Goal: Check status: Check status

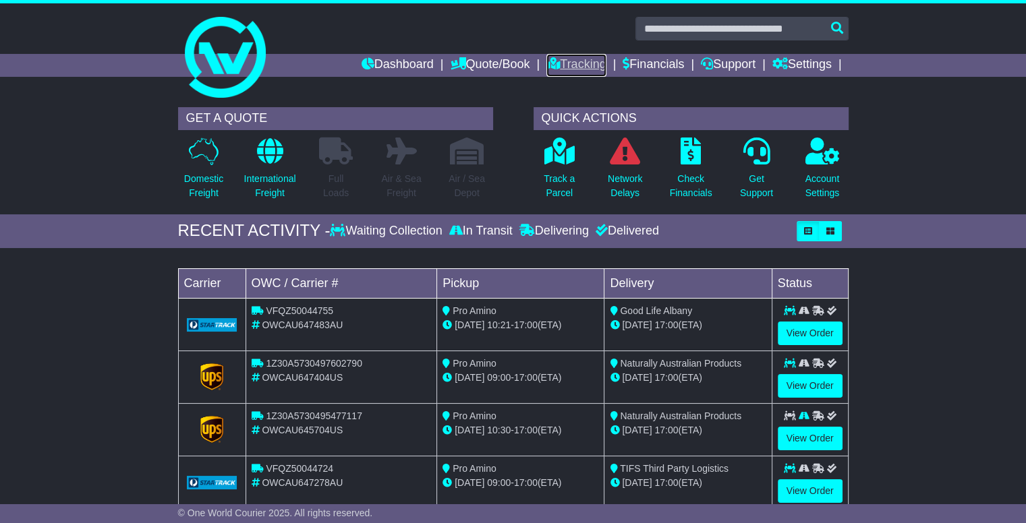
click at [567, 60] on link "Tracking" at bounding box center [575, 65] width 59 height 23
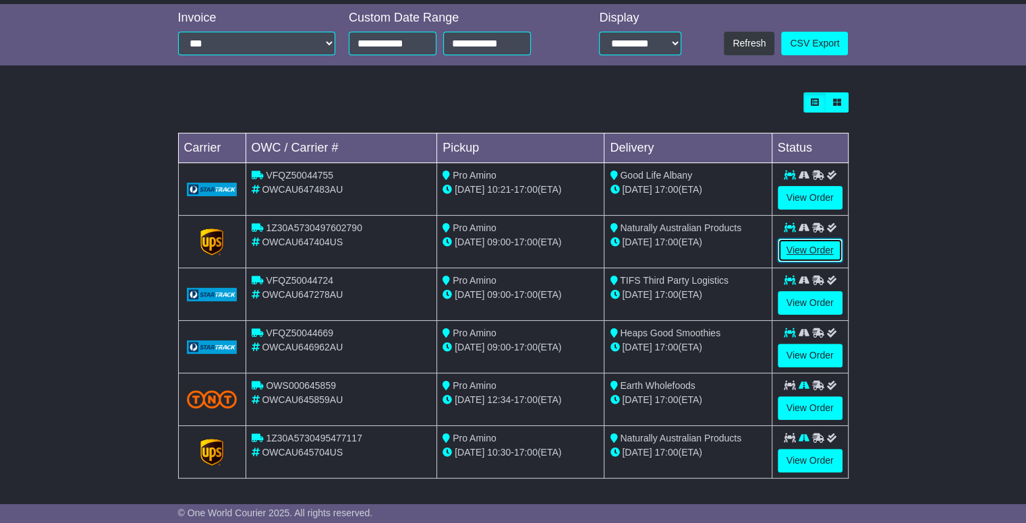
click at [799, 245] on link "View Order" at bounding box center [810, 251] width 65 height 24
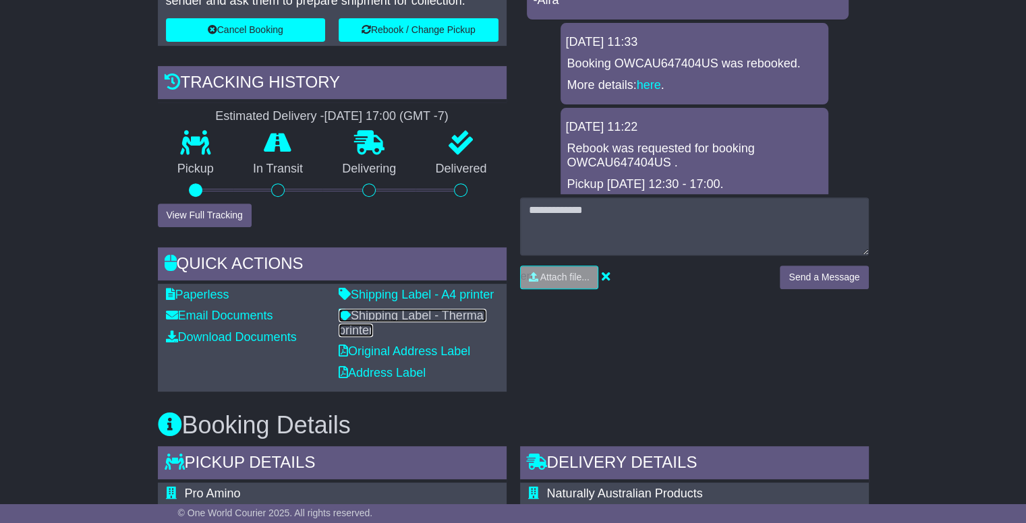
click at [410, 310] on link "Shipping Label - Thermal printer" at bounding box center [413, 323] width 148 height 28
